Goal: Task Accomplishment & Management: Use online tool/utility

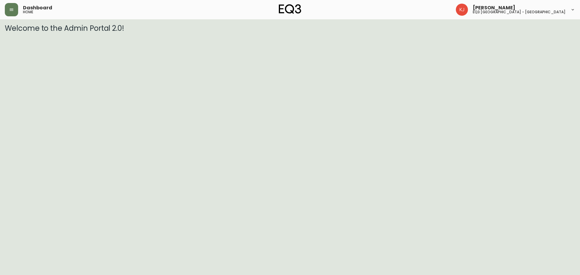
click at [5, 11] on header "Dashboard home [PERSON_NAME] eq3 [GEOGRAPHIC_DATA] - [GEOGRAPHIC_DATA]" at bounding box center [290, 9] width 580 height 19
click at [12, 10] on icon "button" at bounding box center [11, 9] width 5 height 5
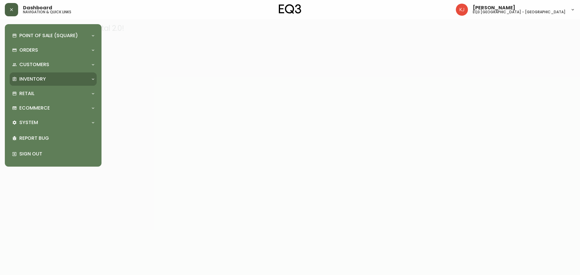
click at [25, 77] on p "Inventory" at bounding box center [32, 79] width 27 height 7
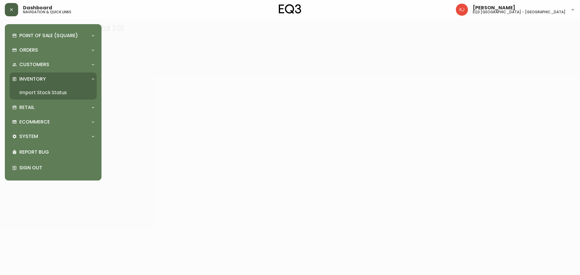
click at [48, 88] on link "Import Stock Status" at bounding box center [53, 93] width 87 height 14
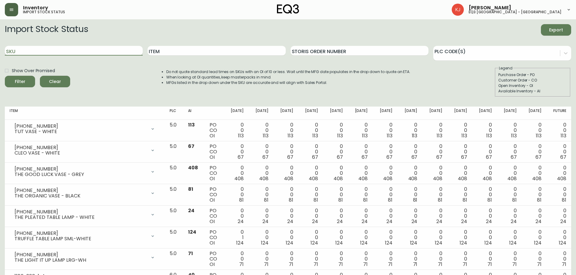
click at [76, 54] on input "SKU" at bounding box center [74, 51] width 138 height 10
paste input "[PHONE_NUMBER]"
type input "[PHONE_NUMBER]"
click at [5, 76] on button "Filter" at bounding box center [20, 81] width 30 height 11
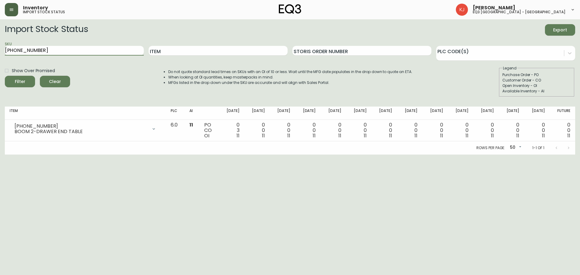
drag, startPoint x: 66, startPoint y: 50, endPoint x: 0, endPoint y: 47, distance: 66.3
click at [0, 47] on main "Import Stock Status Export SKU [PHONE_NUMBER] Item Storis Order Number PLC Code…" at bounding box center [290, 86] width 580 height 135
paste input "[PHONE_NUMBER]"
type input "[PHONE_NUMBER]"
click at [5, 76] on button "Filter" at bounding box center [20, 81] width 30 height 11
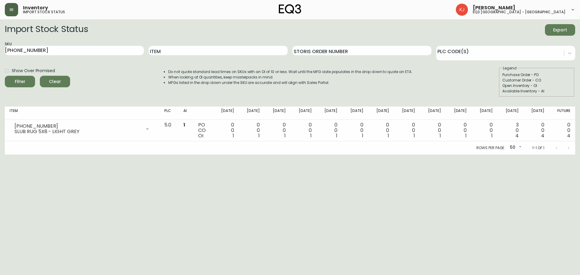
click at [421, 155] on html "Inventory import stock status [PERSON_NAME] eq3 [GEOGRAPHIC_DATA] - [GEOGRAPHIC…" at bounding box center [290, 77] width 580 height 155
drag, startPoint x: 97, startPoint y: 48, endPoint x: 0, endPoint y: 38, distance: 97.5
click at [0, 38] on main "Import Stock Status Export SKU [PHONE_NUMBER] Item Storis Order Number PLC Code…" at bounding box center [290, 86] width 580 height 135
paste input "[PHONE_NUMBER]"
type input "[PHONE_NUMBER]"
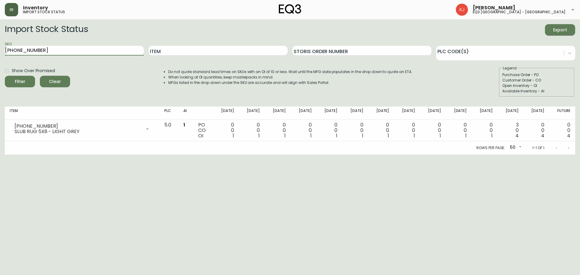
click at [5, 76] on button "Filter" at bounding box center [20, 81] width 30 height 11
drag, startPoint x: 94, startPoint y: 53, endPoint x: 0, endPoint y: 46, distance: 94.2
click at [0, 46] on main "Import Stock Status Export SKU [PHONE_NUMBER] Item Storis Order Number PLC Code…" at bounding box center [290, 86] width 580 height 135
paste input "[PHONE_NUMBER]"
type input "[PHONE_NUMBER]"
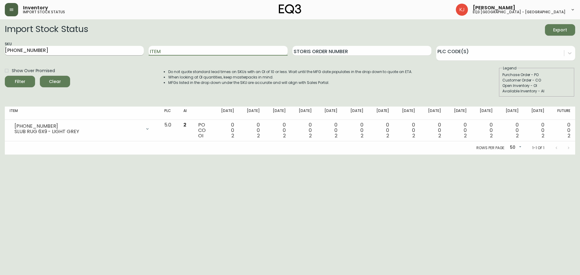
click at [46, 51] on input "[PHONE_NUMBER]" at bounding box center [74, 51] width 139 height 10
drag, startPoint x: 46, startPoint y: 51, endPoint x: 0, endPoint y: 51, distance: 45.6
click at [0, 51] on main "Import Stock Status Export SKU [PHONE_NUMBER] Item Storis Order Number PLC Code…" at bounding box center [290, 86] width 580 height 135
paste input "[PHONE_NUMBER]"
type input "[PHONE_NUMBER]"
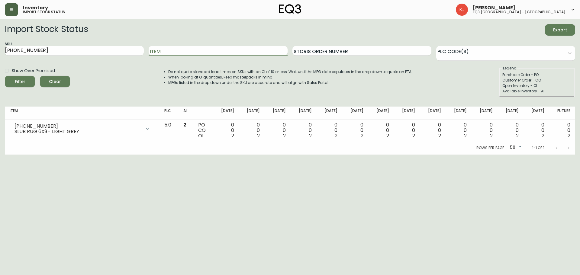
click at [5, 76] on button "Filter" at bounding box center [20, 81] width 30 height 11
click at [207, 155] on html "Inventory import stock status [PERSON_NAME] eq3 [GEOGRAPHIC_DATA] - [GEOGRAPHIC…" at bounding box center [290, 77] width 580 height 155
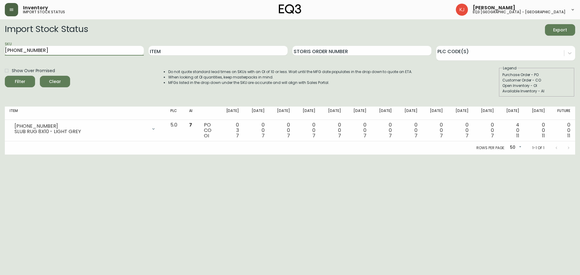
drag, startPoint x: 78, startPoint y: 48, endPoint x: 0, endPoint y: 50, distance: 78.3
click at [0, 50] on main "Import Stock Status Export SKU [PHONE_NUMBER] Item Storis Order Number PLC Code…" at bounding box center [290, 86] width 580 height 135
type input "v"
click at [5, 76] on button "Filter" at bounding box center [20, 81] width 30 height 11
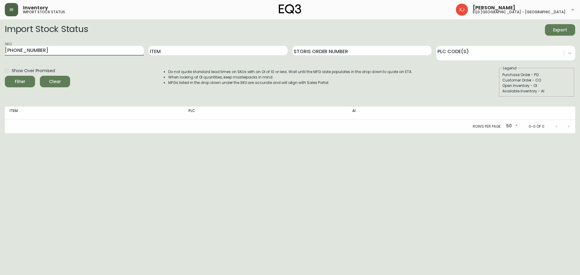
type input "[PHONE_NUMBER]"
click at [5, 76] on button "Filter" at bounding box center [20, 81] width 30 height 11
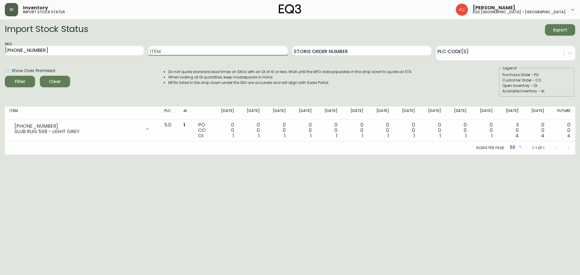
click at [174, 54] on input "Item" at bounding box center [218, 51] width 139 height 10
drag, startPoint x: 71, startPoint y: 47, endPoint x: 0, endPoint y: 39, distance: 71.8
click at [0, 39] on main "Import Stock Status Export SKU [PHONE_NUMBER] Item Storis Order Number PLC Code…" at bounding box center [290, 86] width 580 height 135
click at [159, 51] on input "Item" at bounding box center [218, 51] width 139 height 10
type input "Slub"
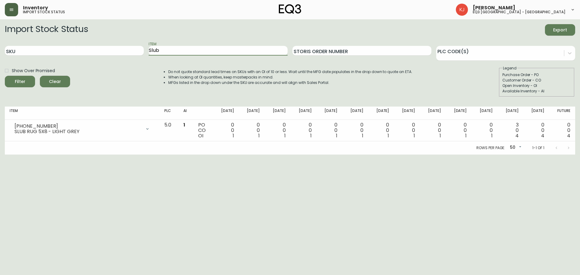
click at [5, 76] on button "Filter" at bounding box center [20, 81] width 30 height 11
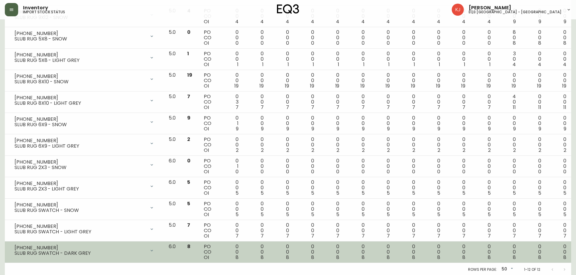
scroll to position [115, 0]
